Goal: Task Accomplishment & Management: Use online tool/utility

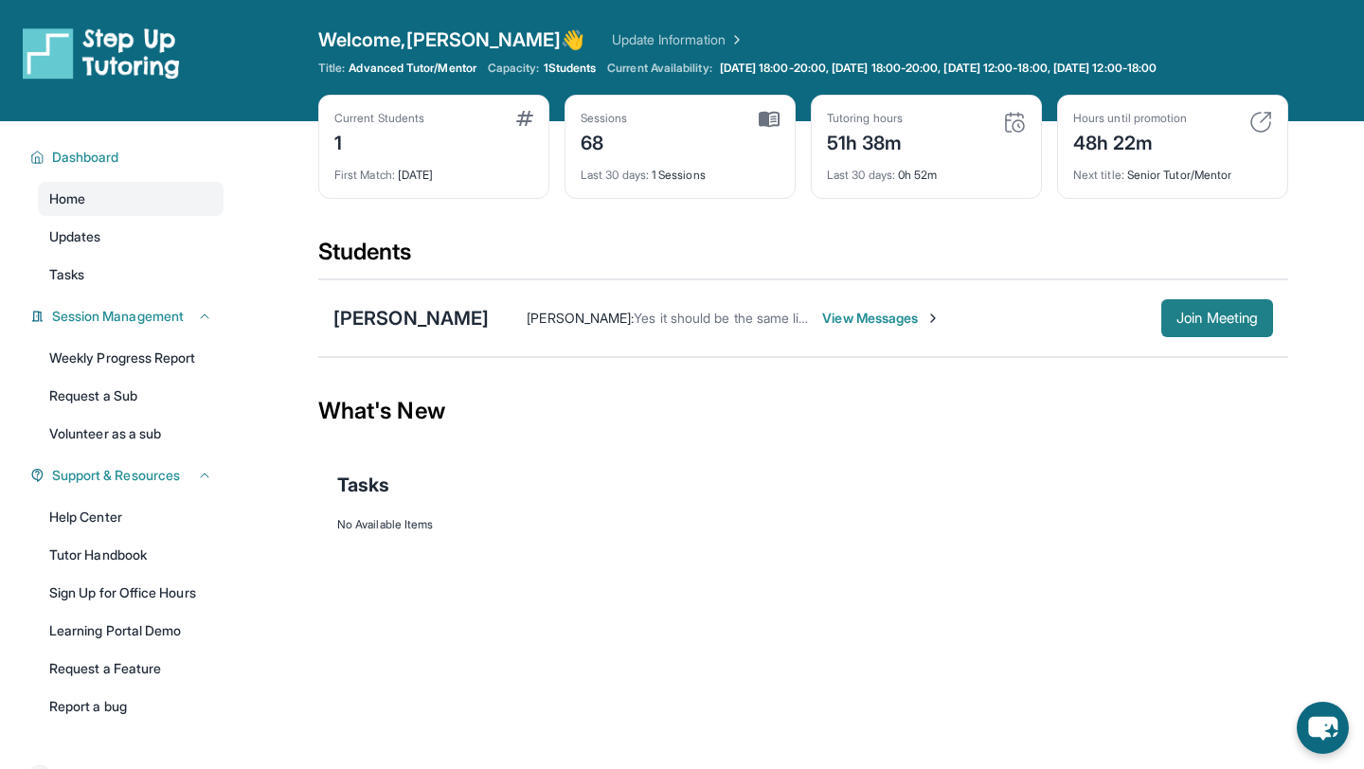
click at [1249, 328] on button "Join Meeting" at bounding box center [1218, 318] width 112 height 38
click at [854, 621] on div "Open sidebar Welcome, [PERSON_NAME] 👋 Update Information Title: Advanced Tutor/…" at bounding box center [682, 384] width 1364 height 769
click at [1246, 132] on div "Hours until promotion 48h 22m" at bounding box center [1172, 133] width 199 height 45
click at [1257, 128] on img at bounding box center [1261, 122] width 23 height 23
click at [97, 253] on link "Updates" at bounding box center [131, 237] width 186 height 34
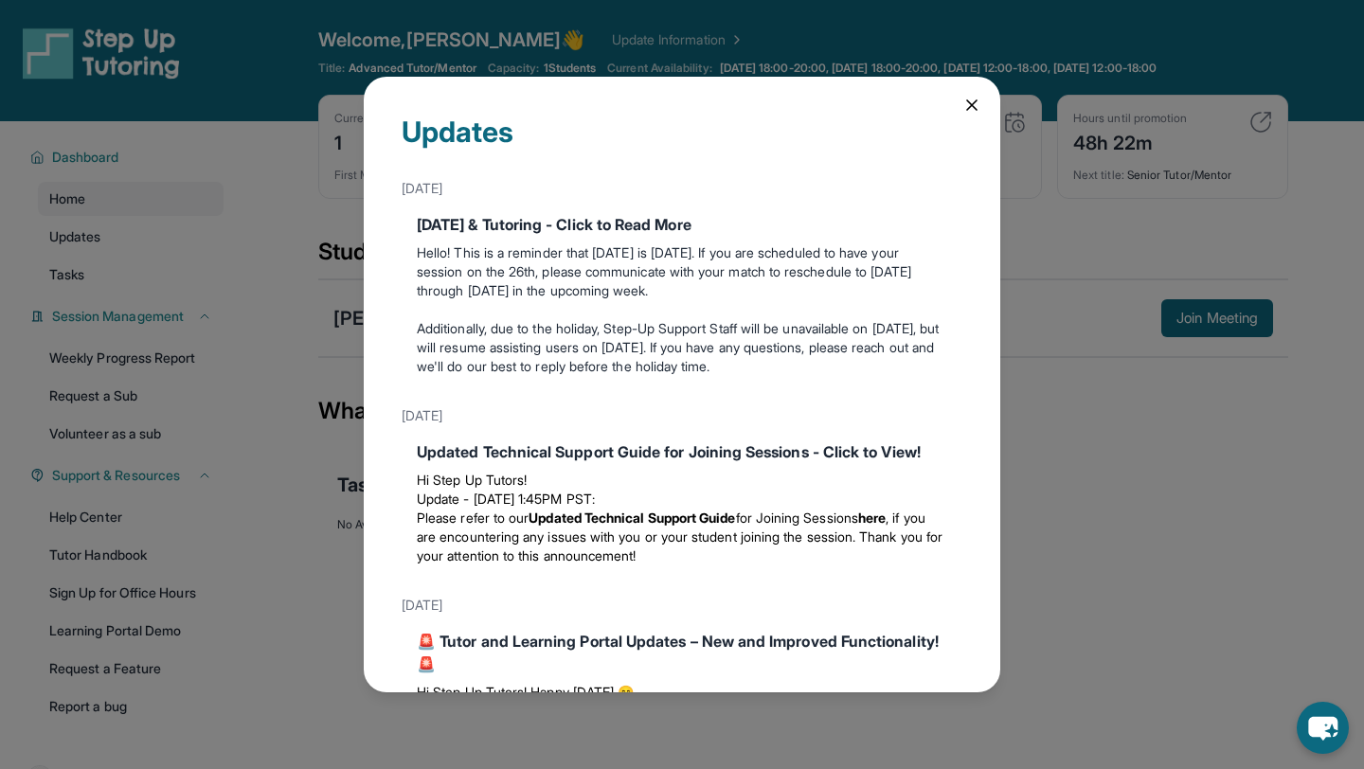
click at [958, 107] on div "Updates [DATE] [DATE] & Tutoring - Click to Read More Hello! This is a reminder…" at bounding box center [682, 385] width 637 height 616
click at [976, 104] on icon at bounding box center [972, 105] width 19 height 19
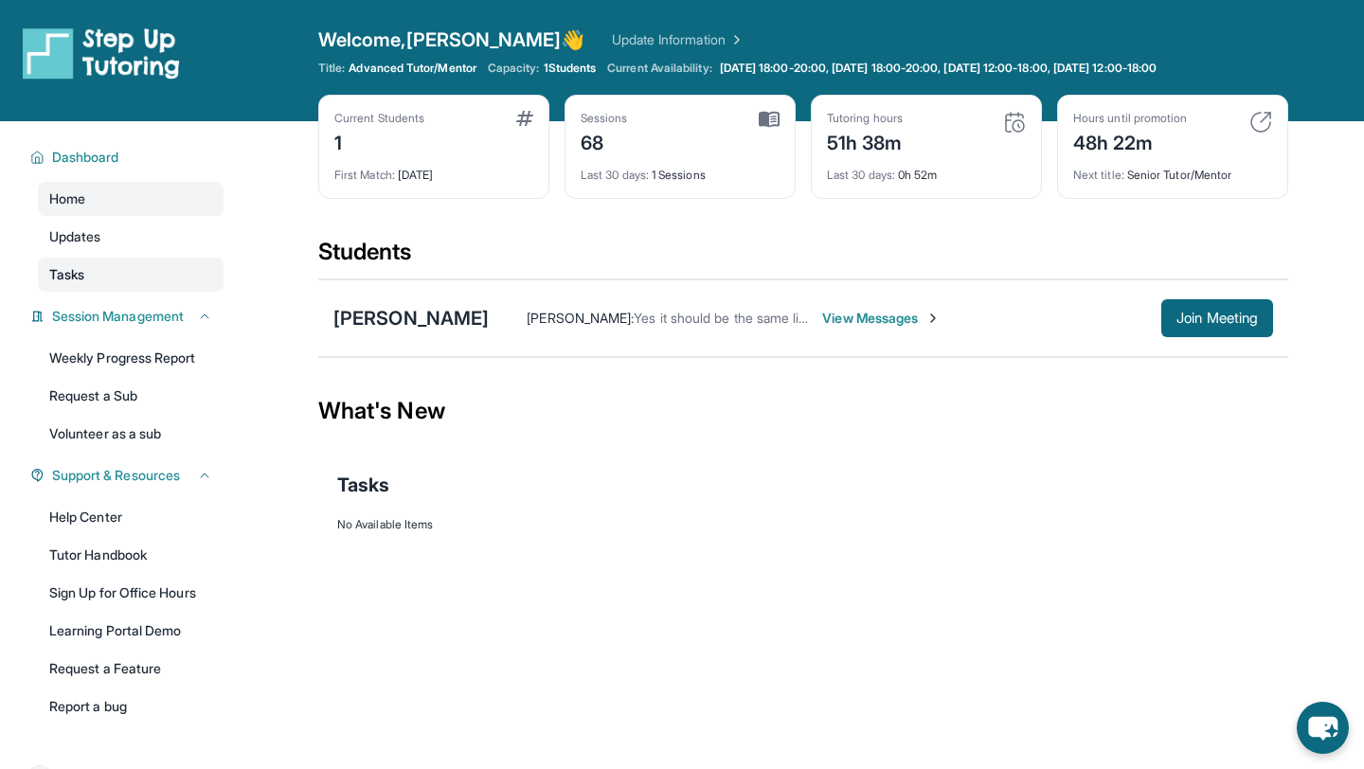
click at [41, 266] on link "Tasks" at bounding box center [131, 275] width 186 height 34
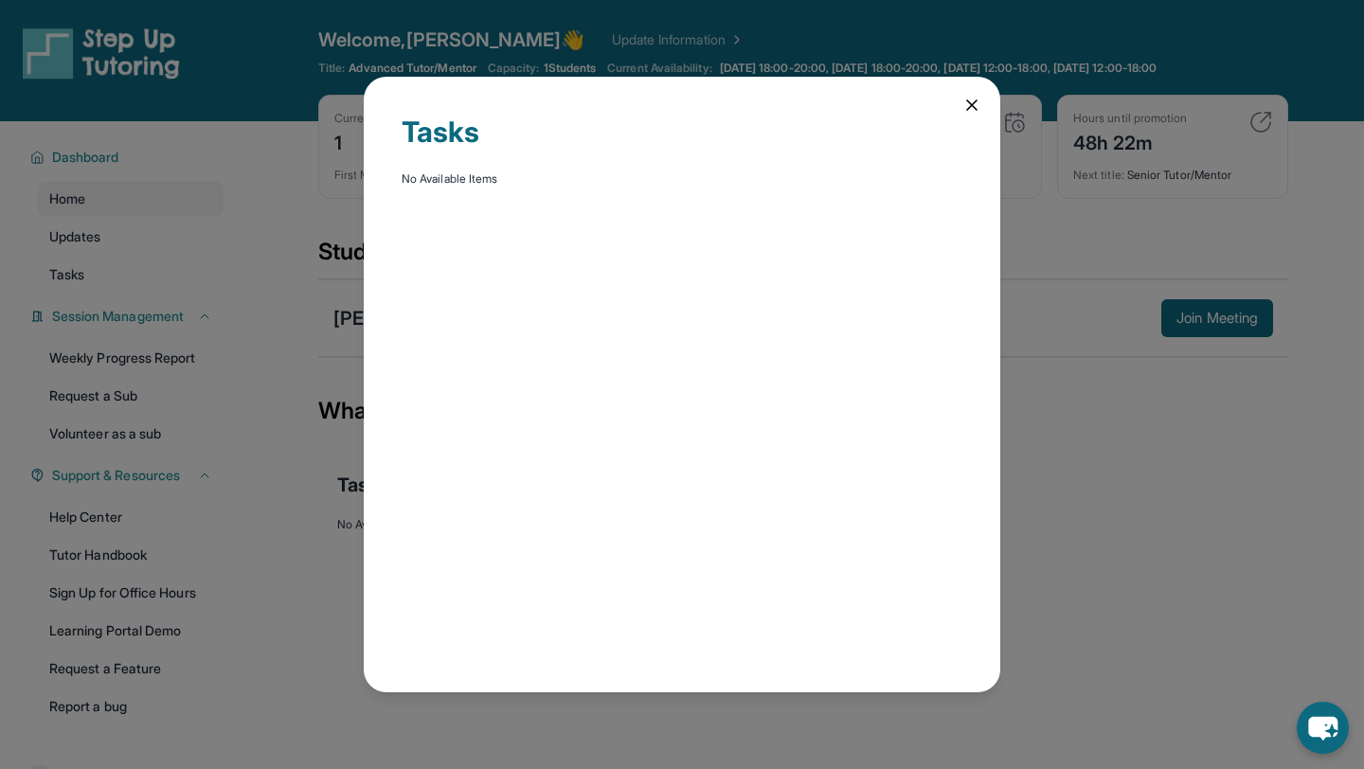
click at [984, 99] on div "Tasks No Available Items" at bounding box center [682, 385] width 637 height 616
click at [975, 99] on icon at bounding box center [972, 105] width 19 height 19
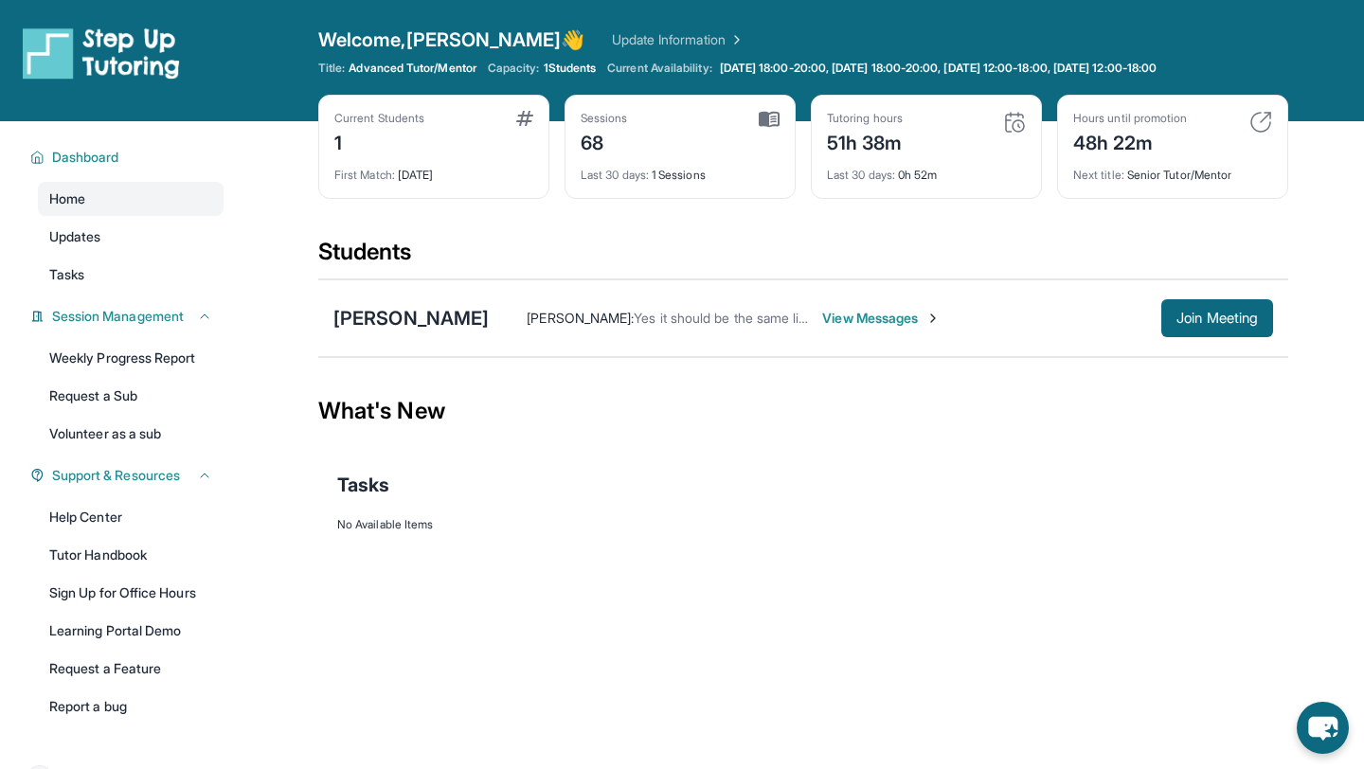
click at [412, 151] on div "1" at bounding box center [379, 141] width 90 height 30
click at [612, 46] on link "Update Information" at bounding box center [678, 39] width 133 height 19
click at [70, 550] on link "Tutor Handbook" at bounding box center [131, 555] width 186 height 34
click at [1171, 295] on div "[PERSON_NAME] [PERSON_NAME] : Yes it should be the same link! View Messages Joi…" at bounding box center [803, 318] width 970 height 78
click at [1177, 315] on span "Join Meeting" at bounding box center [1217, 318] width 81 height 11
